Goal: Check status: Check status

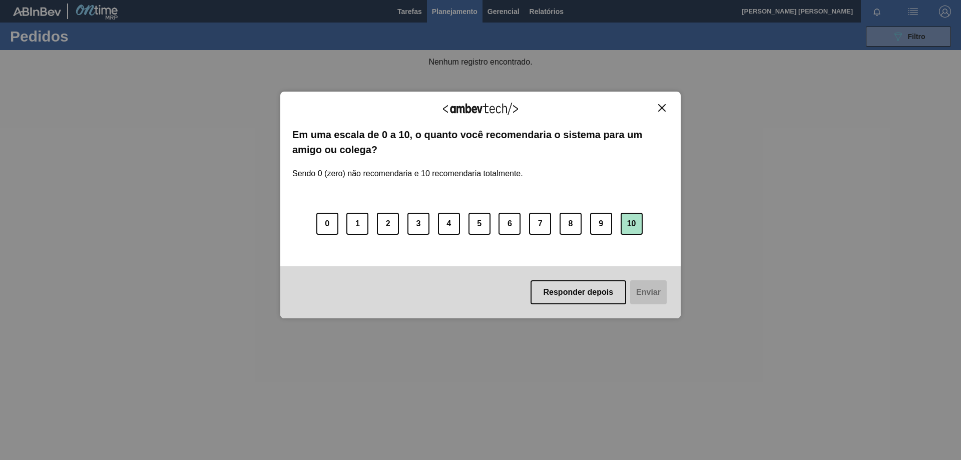
click at [631, 224] on button "10" at bounding box center [632, 224] width 22 height 22
click at [593, 284] on button "Responder depois" at bounding box center [577, 292] width 96 height 24
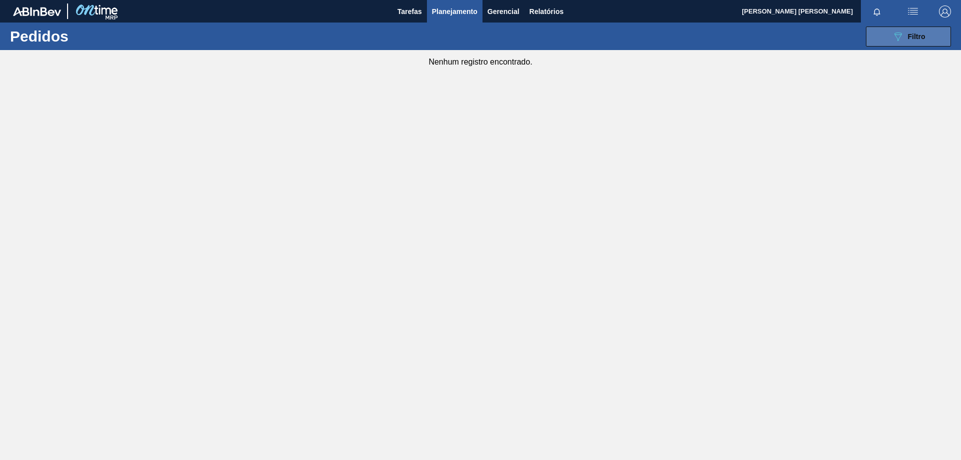
click at [912, 40] on span "Filtro" at bounding box center [917, 37] width 18 height 8
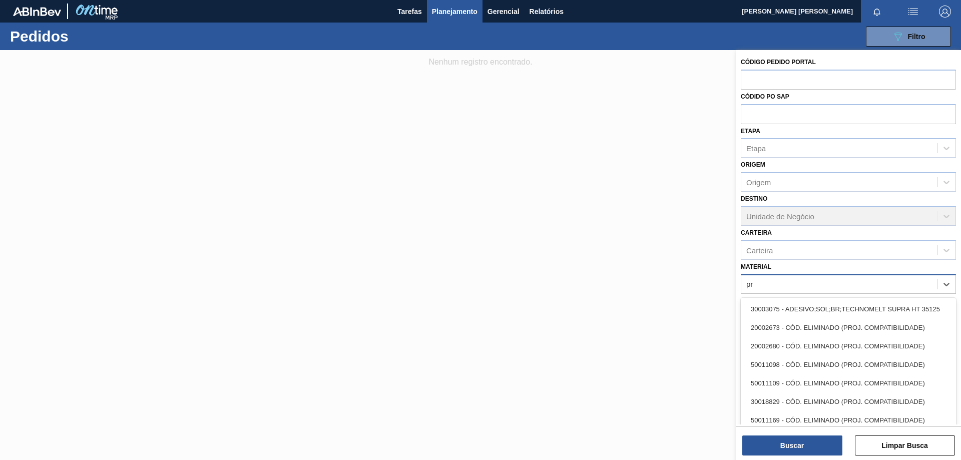
type input "p"
type input "t"
type input "pepsi"
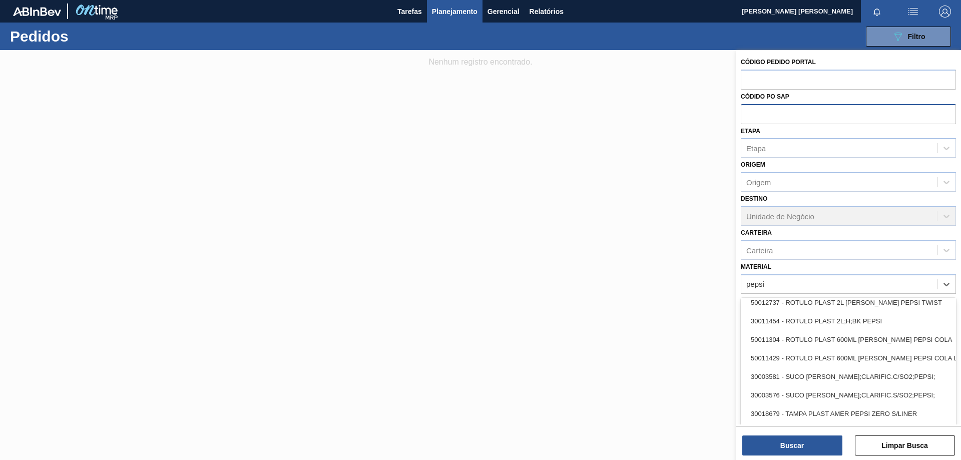
scroll to position [1039, 0]
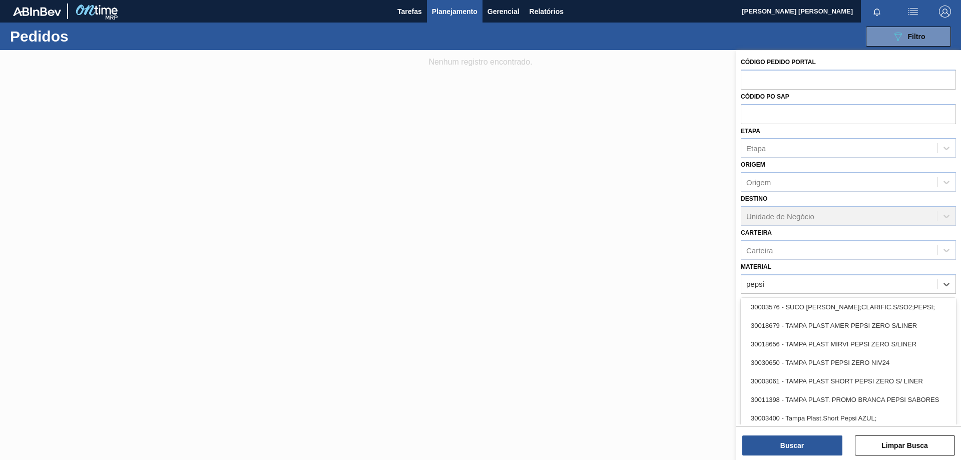
click at [923, 374] on div "30003061 - TAMPA PLAST SHORT PEPSI ZERO S/ LINER" at bounding box center [848, 381] width 215 height 19
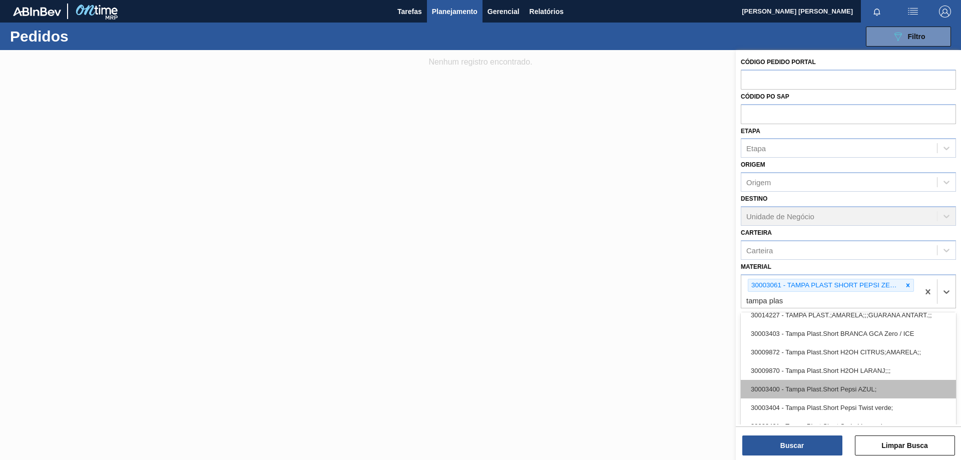
scroll to position [1157, 0]
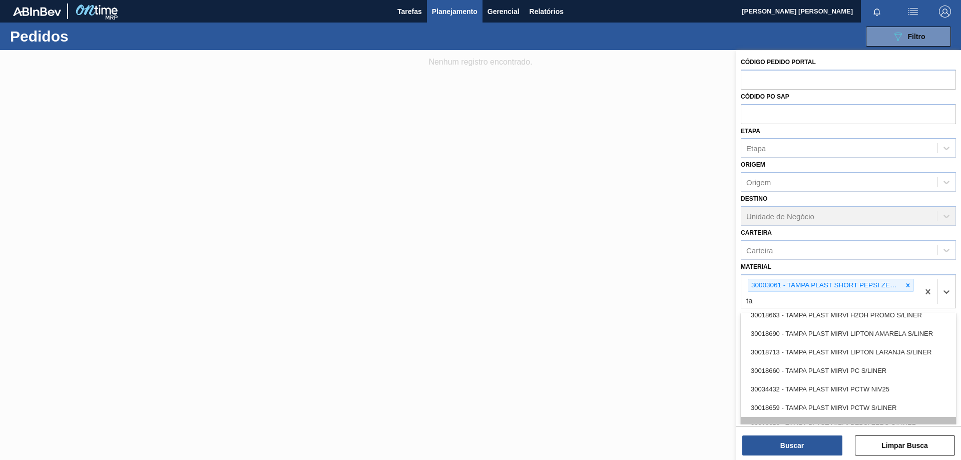
type input "t"
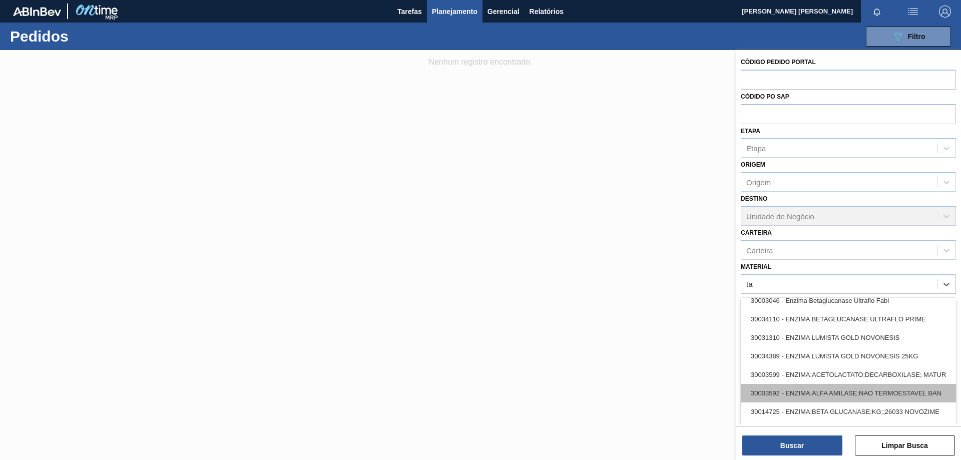
type input "t"
type input "ta"
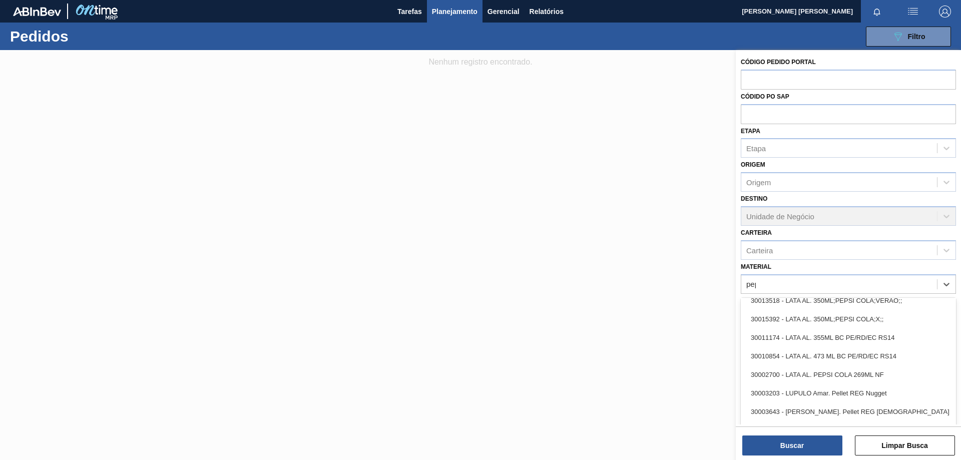
type input "peps"
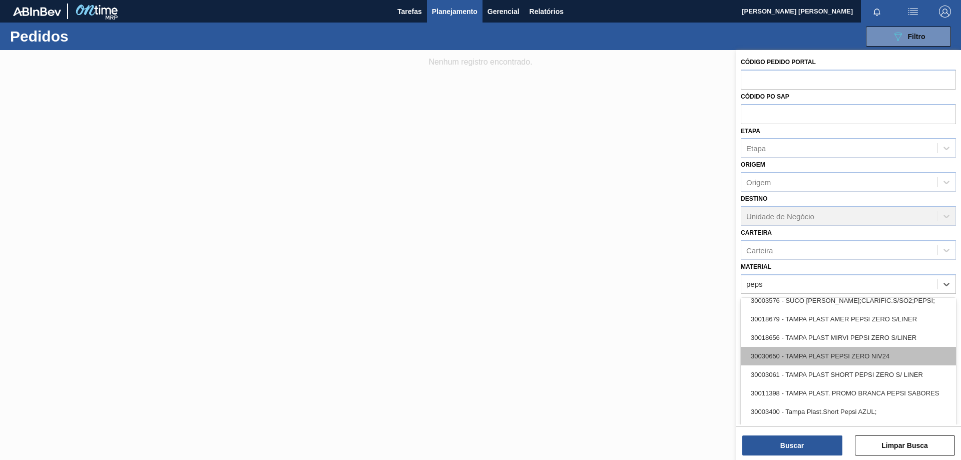
click at [892, 358] on div "30030650 - TAMPA PLAST PEPSI ZERO NIV24" at bounding box center [848, 356] width 215 height 19
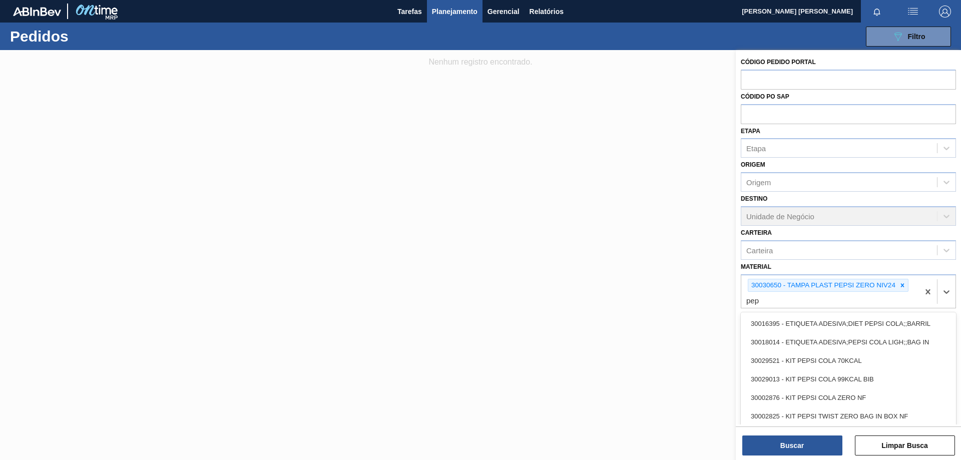
type input "peps"
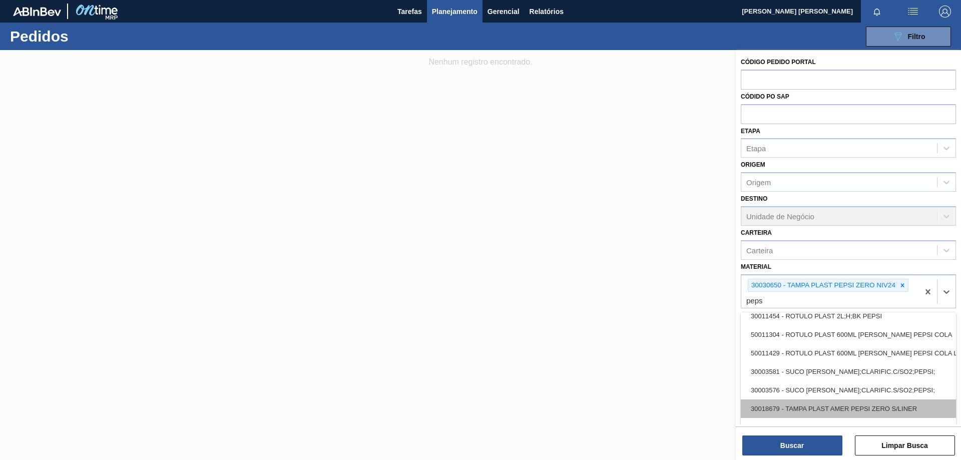
scroll to position [1021, 0]
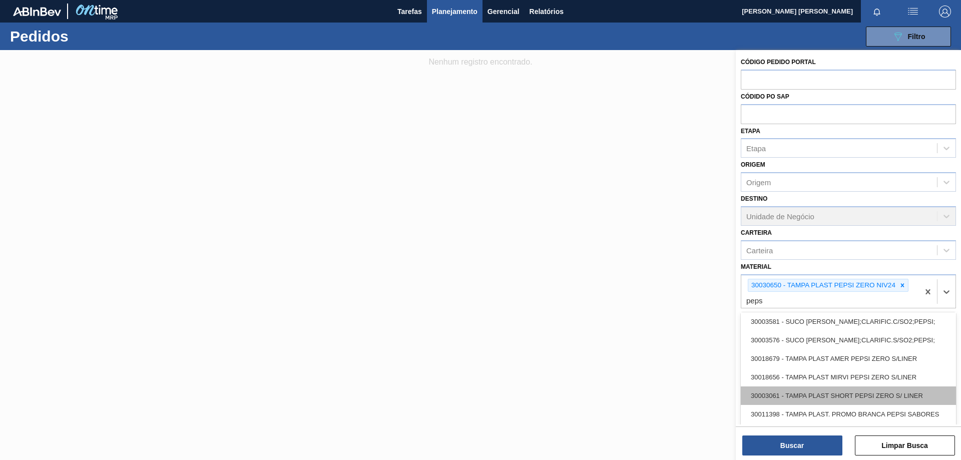
click at [859, 398] on div "30003061 - TAMPA PLAST SHORT PEPSI ZERO S/ LINER" at bounding box center [848, 395] width 215 height 19
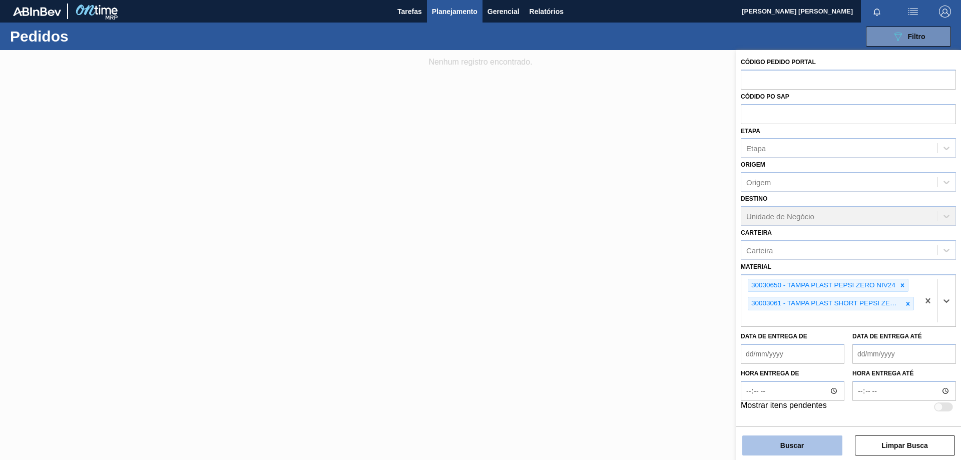
click at [781, 439] on button "Buscar" at bounding box center [792, 446] width 100 height 20
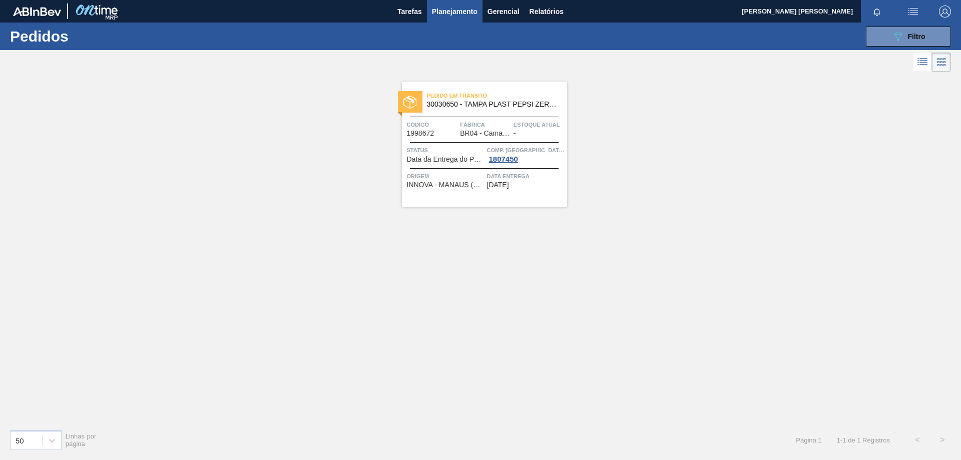
click at [509, 186] on span "[DATE]" at bounding box center [498, 185] width 22 height 8
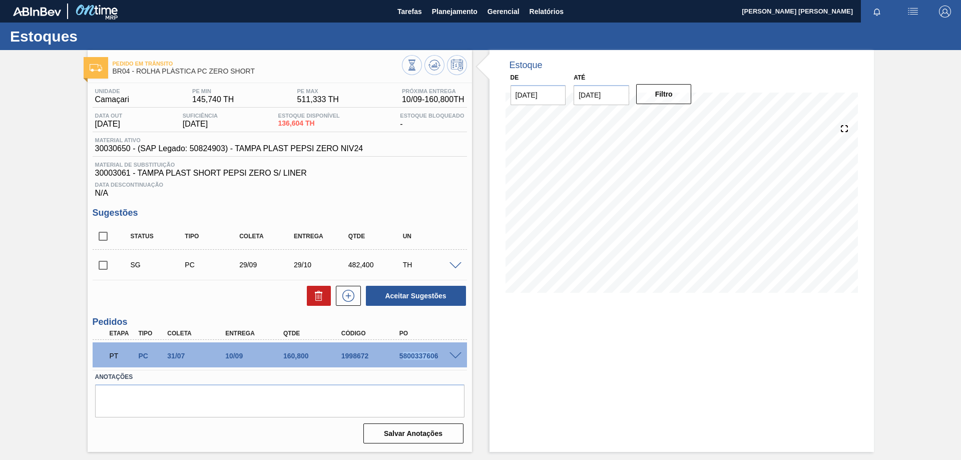
drag, startPoint x: 402, startPoint y: 358, endPoint x: 435, endPoint y: 361, distance: 32.7
click at [436, 360] on div "PT PC 31/07 10/09 160,800 1998672 5800337606" at bounding box center [277, 355] width 348 height 20
drag, startPoint x: 399, startPoint y: 358, endPoint x: 444, endPoint y: 356, distance: 44.1
click at [444, 356] on div "5800337606" at bounding box center [429, 356] width 65 height 8
copy div "5800337606"
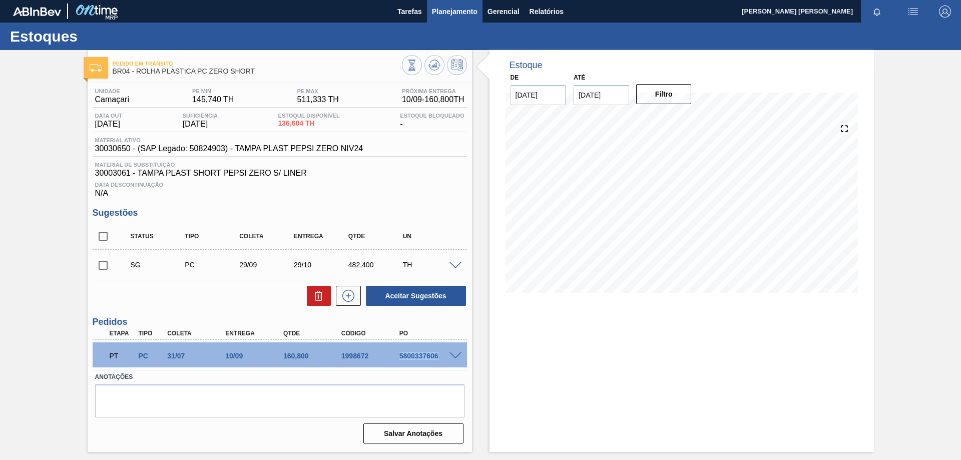
click at [452, 17] on span "Planejamento" at bounding box center [455, 12] width 46 height 12
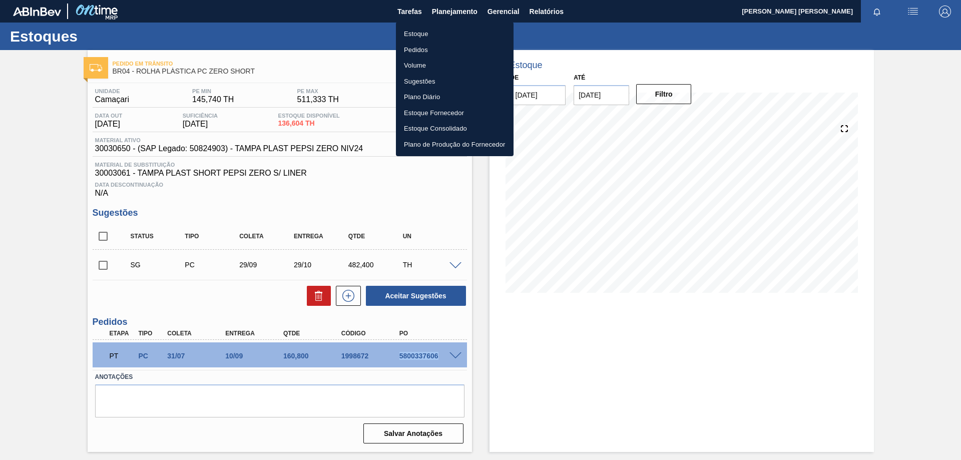
click at [419, 49] on li "Pedidos" at bounding box center [455, 50] width 118 height 16
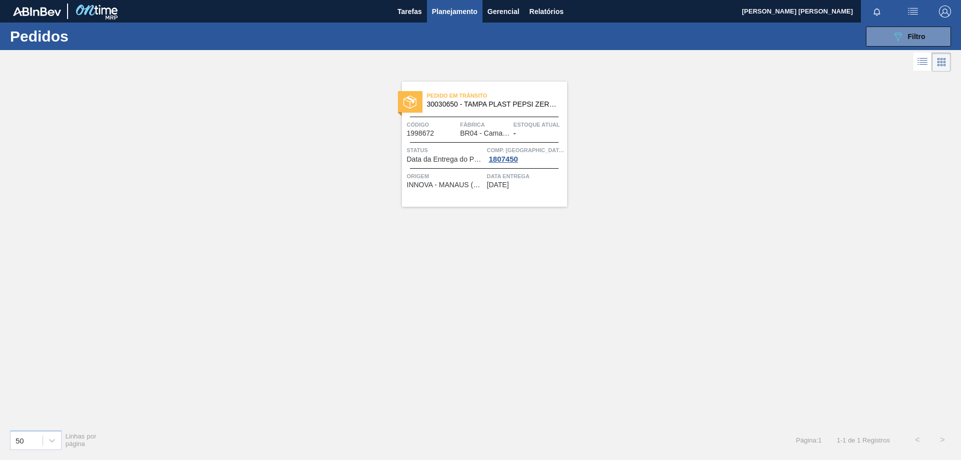
click at [670, 119] on div "Pedido [PERSON_NAME] 30030650 - TAMPA PLAST PEPSI ZERO NIV24 Código 1998672 Fáb…" at bounding box center [480, 247] width 961 height 347
click at [907, 36] on div "089F7B8B-B2A5-4AFE-B5C0-19BA573D28AC Filtro" at bounding box center [909, 37] width 34 height 12
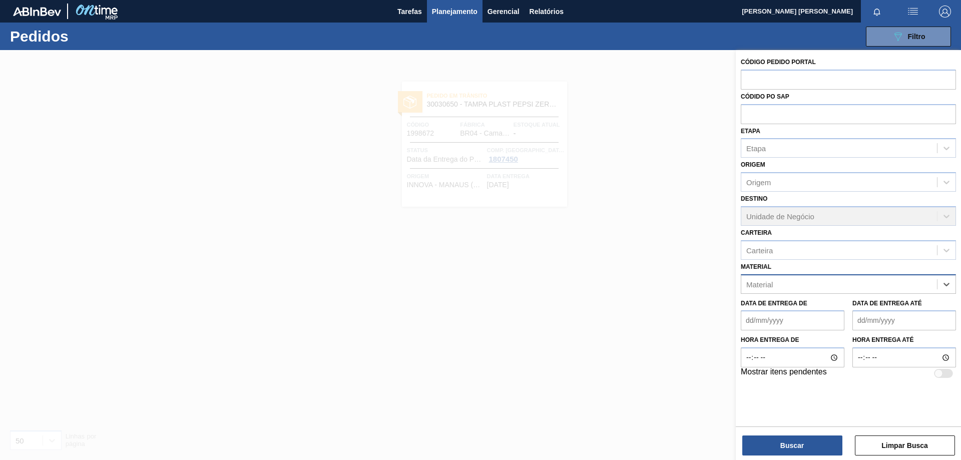
paste input "30030691"
type input "30030691"
click at [805, 304] on div "30030691 - TAMPA PLAST INNOVA GCA ZERO NIV24" at bounding box center [848, 309] width 215 height 19
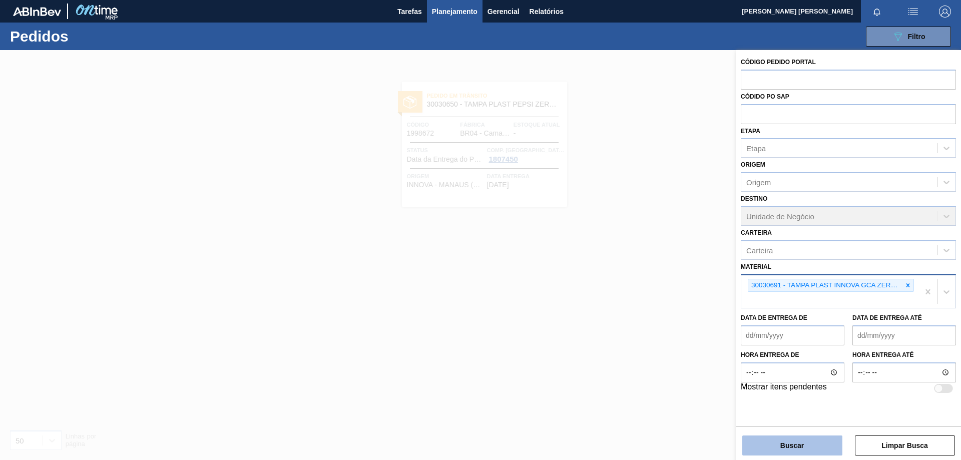
click at [793, 449] on button "Buscar" at bounding box center [792, 446] width 100 height 20
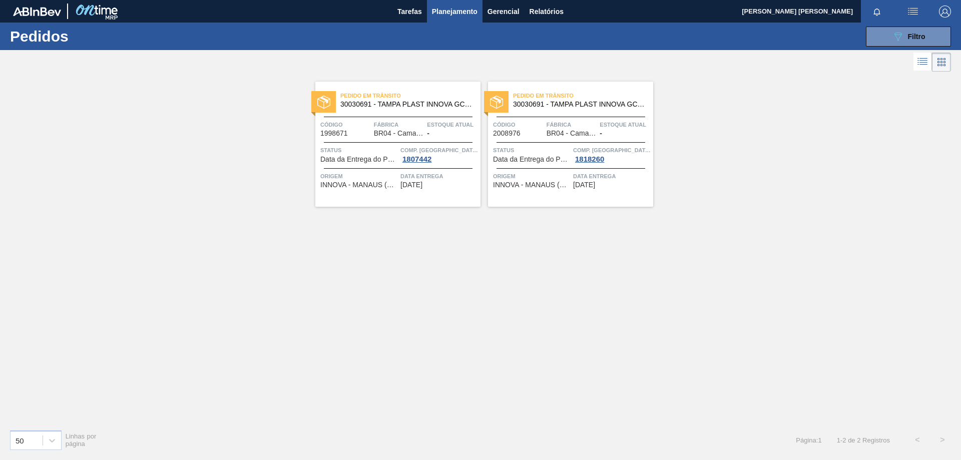
click at [415, 108] on span "30030691 - TAMPA PLAST INNOVA GCA ZERO NIV24" at bounding box center [406, 105] width 132 height 8
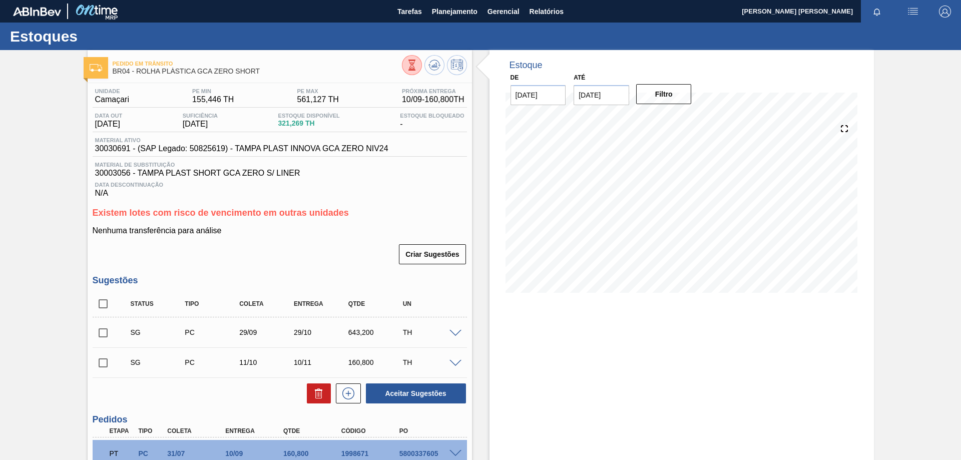
scroll to position [100, 0]
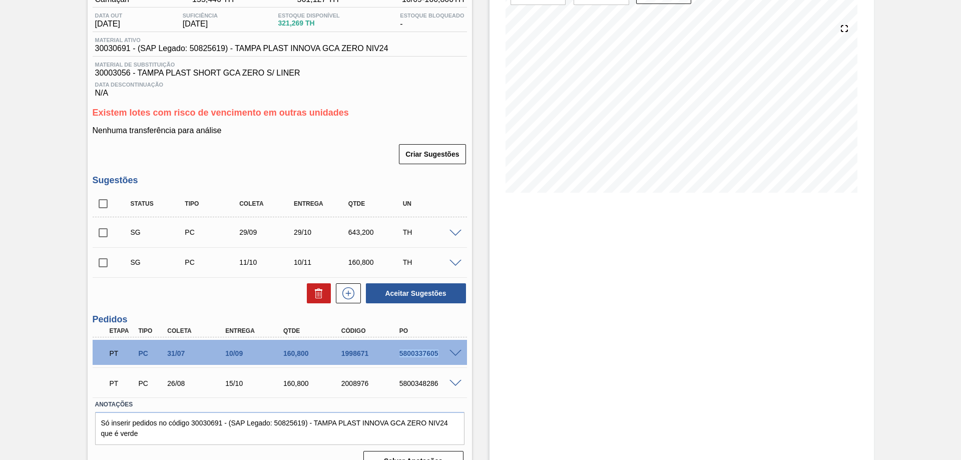
drag, startPoint x: 400, startPoint y: 358, endPoint x: 450, endPoint y: 355, distance: 49.6
click at [450, 356] on div "PT PC 31/07 10/09 160,800 1998671 5800337605" at bounding box center [280, 352] width 374 height 25
copy div "5800337605"
